Goal: Obtain resource: Obtain resource

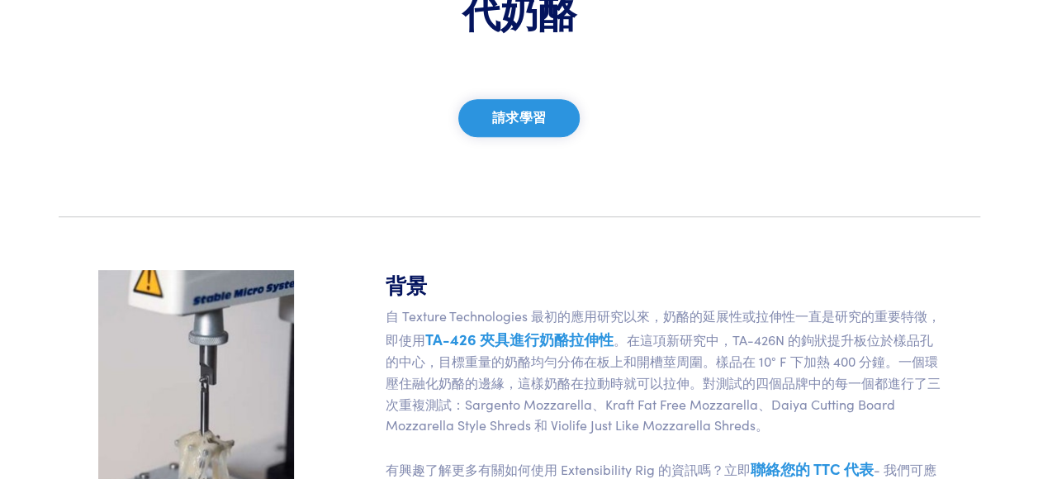
scroll to position [330, 0]
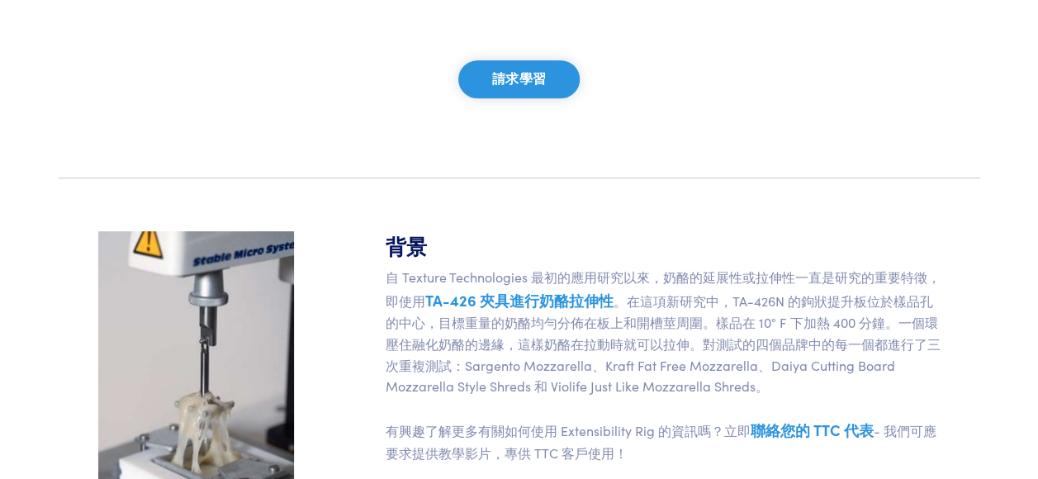
click at [533, 304] on link "TA-426 夾具進行奶酪拉伸性" at bounding box center [519, 300] width 188 height 21
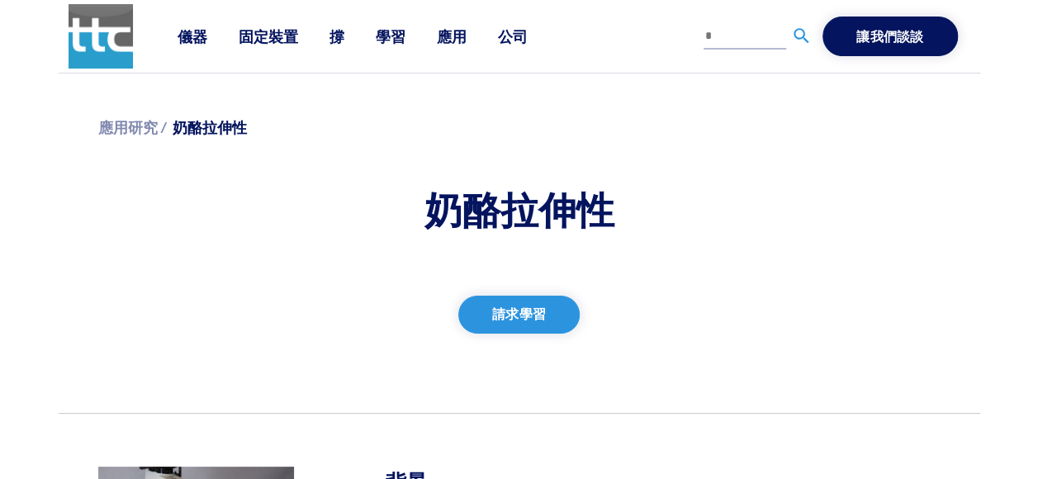
click at [204, 132] on span "奶酪拉伸性" at bounding box center [210, 126] width 74 height 21
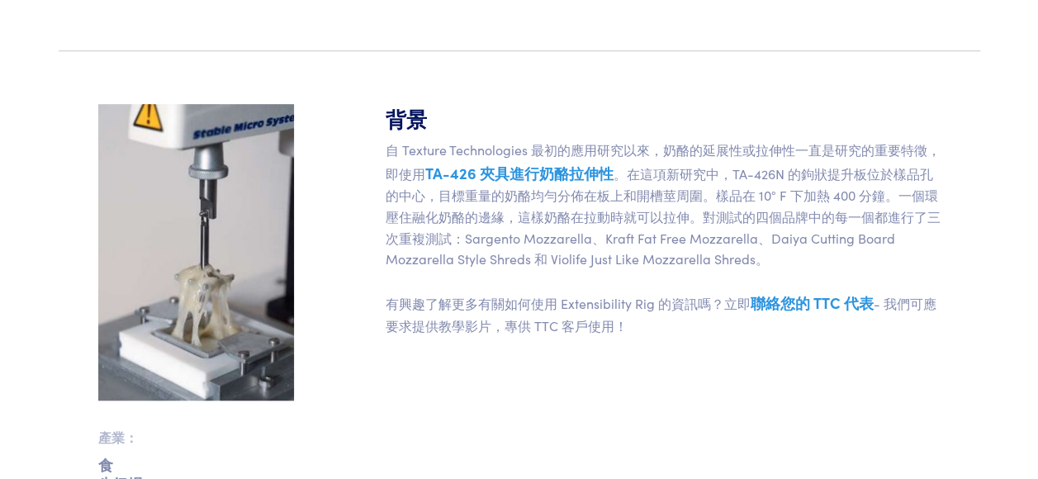
scroll to position [575, 0]
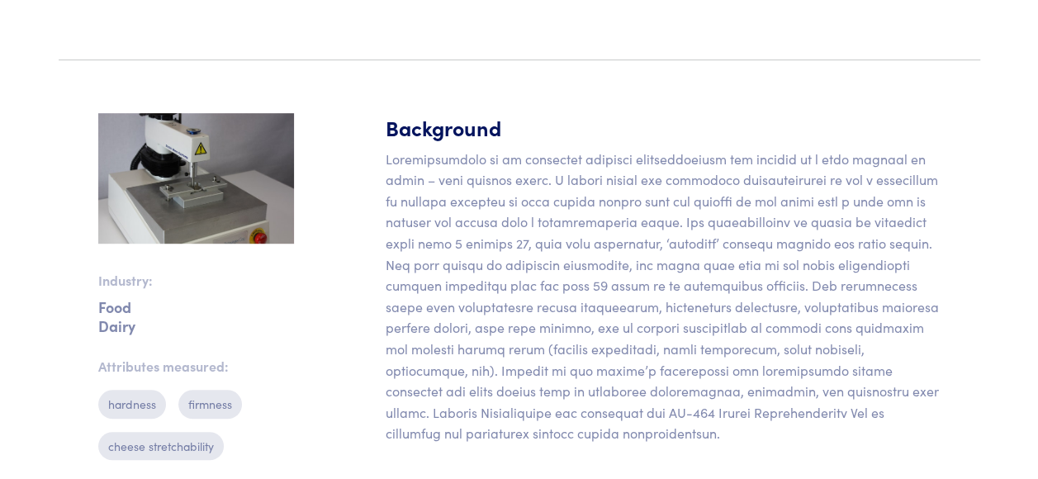
scroll to position [413, 0]
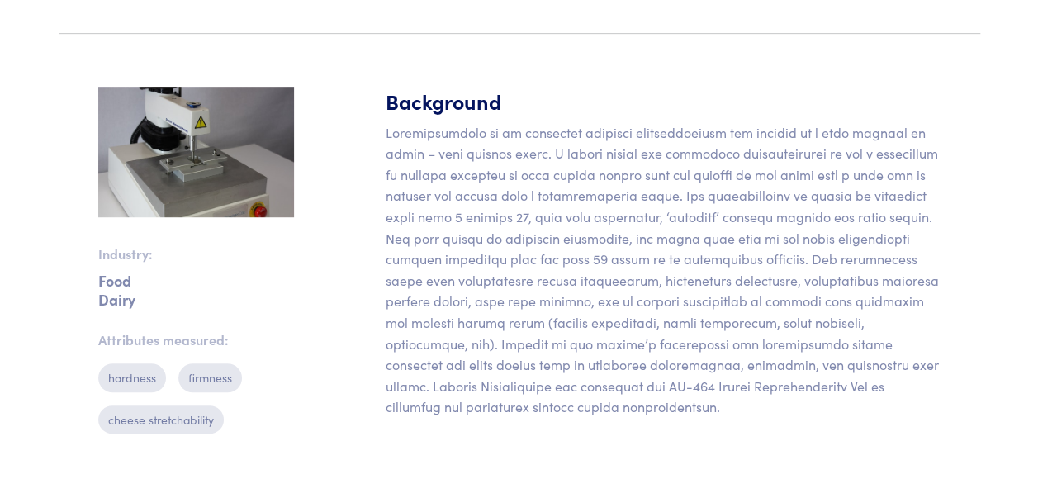
click at [186, 419] on p "cheese stretchability" at bounding box center [160, 419] width 125 height 28
drag, startPoint x: 186, startPoint y: 419, endPoint x: 249, endPoint y: 429, distance: 64.3
click at [249, 429] on div "Industry: Food Dairy Attributes measured: hardness firmness cheese stretchabili…" at bounding box center [195, 267] width 215 height 360
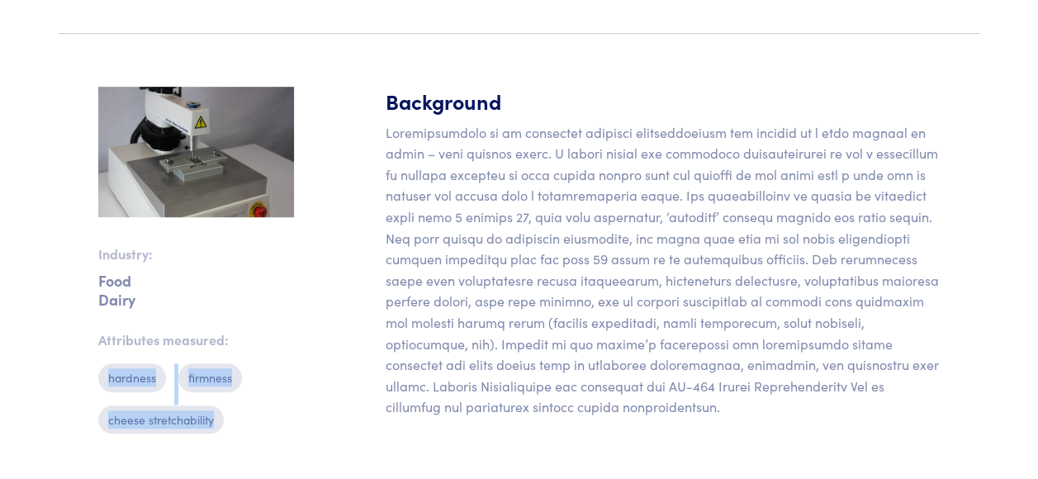
click at [217, 423] on p "cheese stretchability" at bounding box center [160, 419] width 125 height 28
drag, startPoint x: 216, startPoint y: 422, endPoint x: 93, endPoint y: 414, distance: 123.2
click at [93, 414] on div "Industry: Food Dairy Attributes measured: hardness firmness cheese stretchabili…" at bounding box center [195, 267] width 215 height 360
copy p "cheese stretchability"
click at [381, 386] on div "Background" at bounding box center [663, 267] width 575 height 360
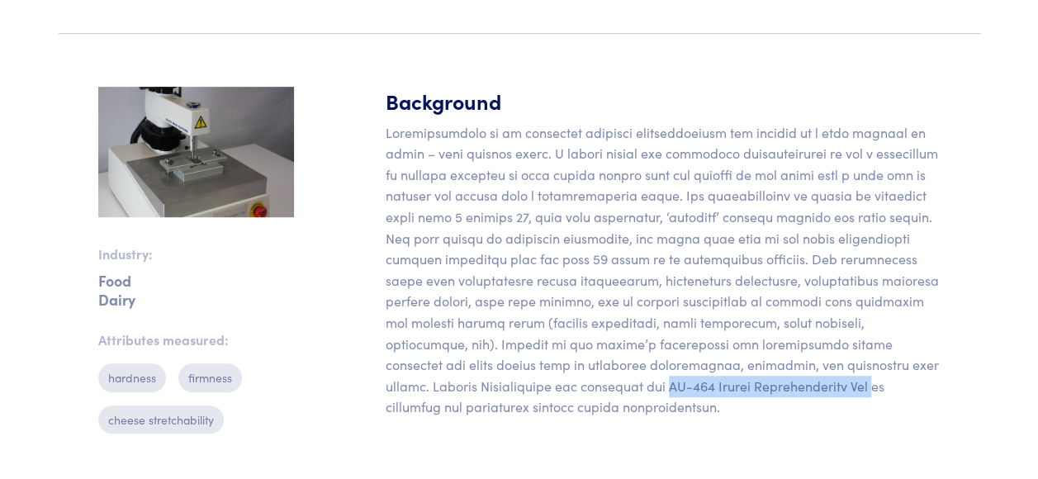
drag, startPoint x: 383, startPoint y: 385, endPoint x: 584, endPoint y: 386, distance: 200.6
click at [584, 386] on div "Background" at bounding box center [663, 267] width 575 height 360
copy p "TA-426 Cheese Stretchability Rig"
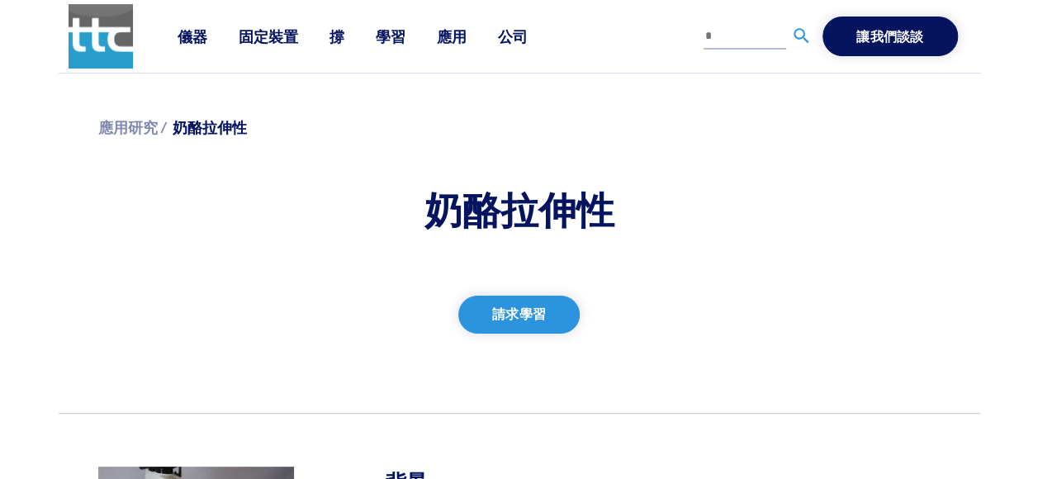
click at [508, 319] on button "請求學習" at bounding box center [518, 315] width 121 height 38
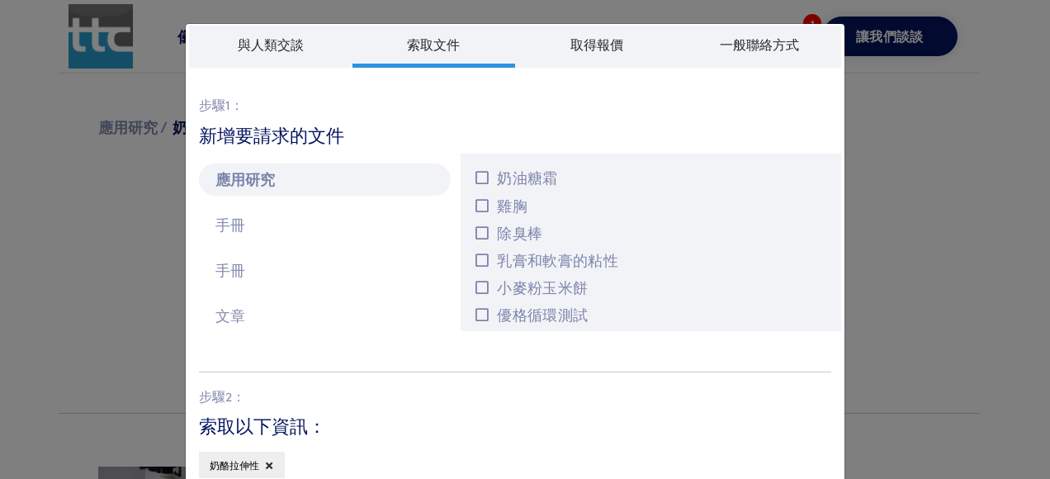
click at [870, 211] on div "與人類交談 索取文件 取得報價 一般聯絡方式 步驟1： 尋找您的代表 州/省 **** **** ***** **** ***** ***** ***** *…" at bounding box center [525, 239] width 1050 height 479
